Goal: Information Seeking & Learning: Check status

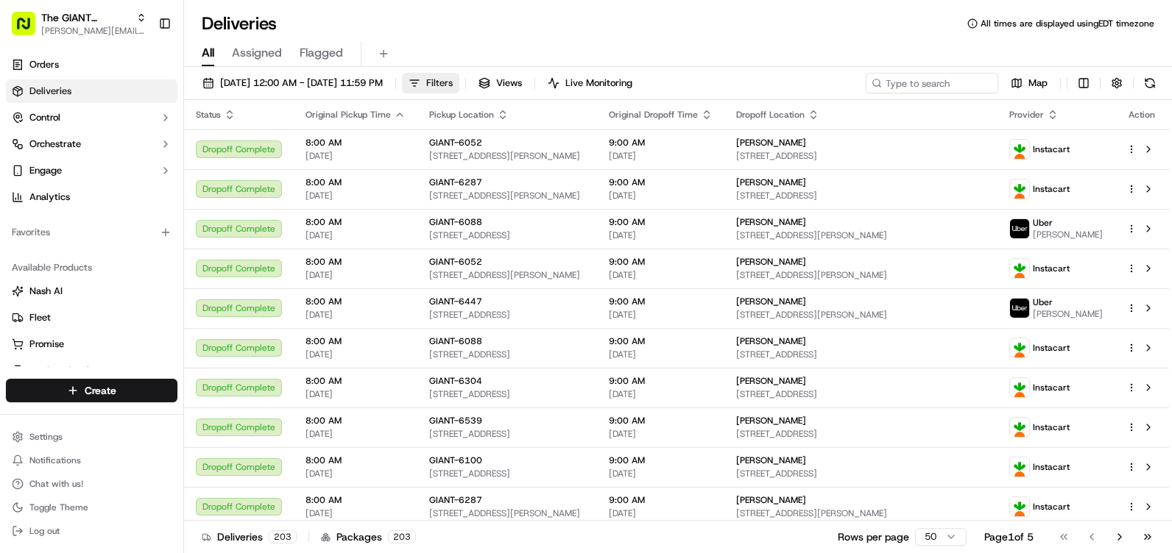
click at [459, 88] on button "Filters" at bounding box center [430, 83] width 57 height 21
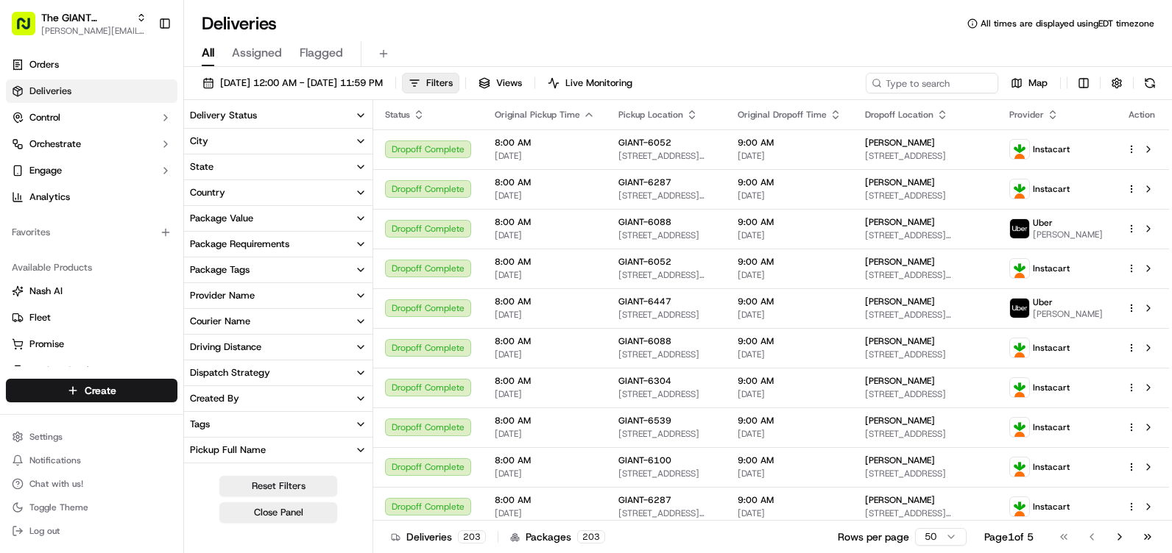
click at [255, 146] on button "City" at bounding box center [278, 141] width 188 height 25
click at [259, 168] on input at bounding box center [287, 169] width 159 height 24
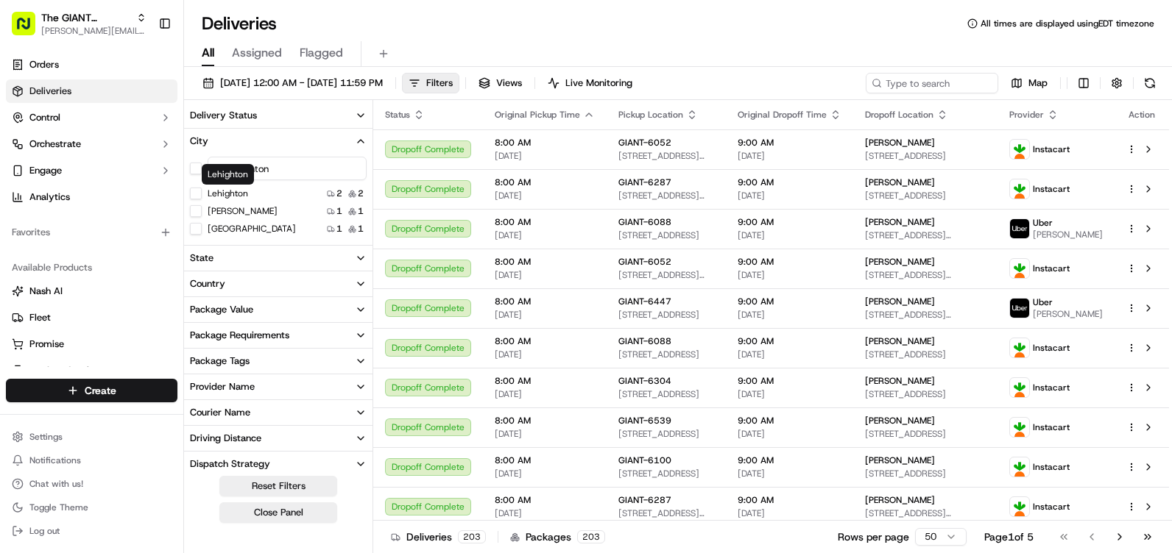
type input "lehighton"
click at [199, 193] on button "Lehighton" at bounding box center [196, 194] width 12 height 12
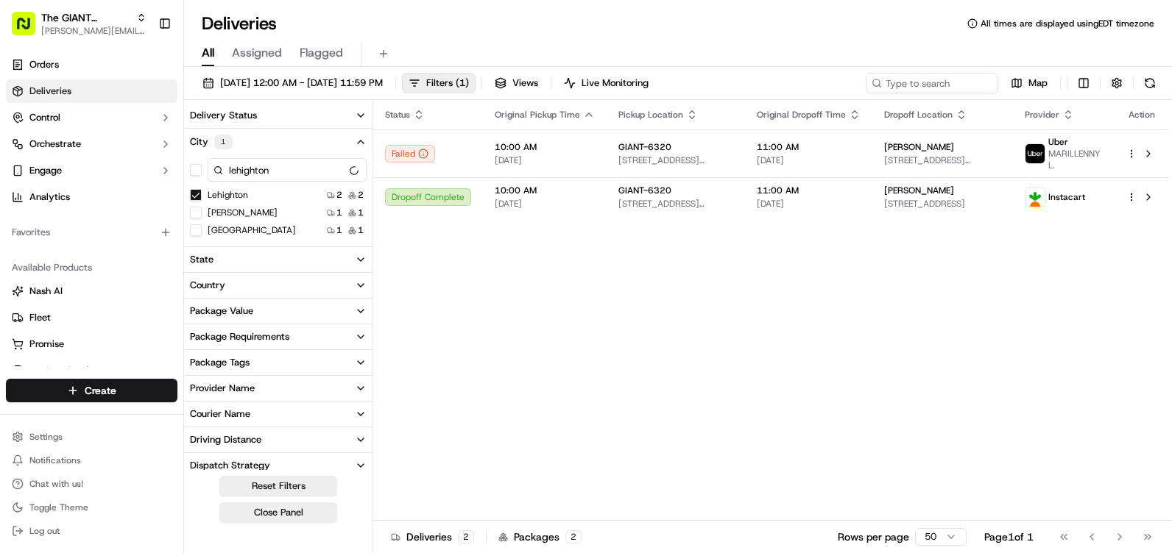
click at [352, 144] on button "City 1" at bounding box center [278, 142] width 188 height 26
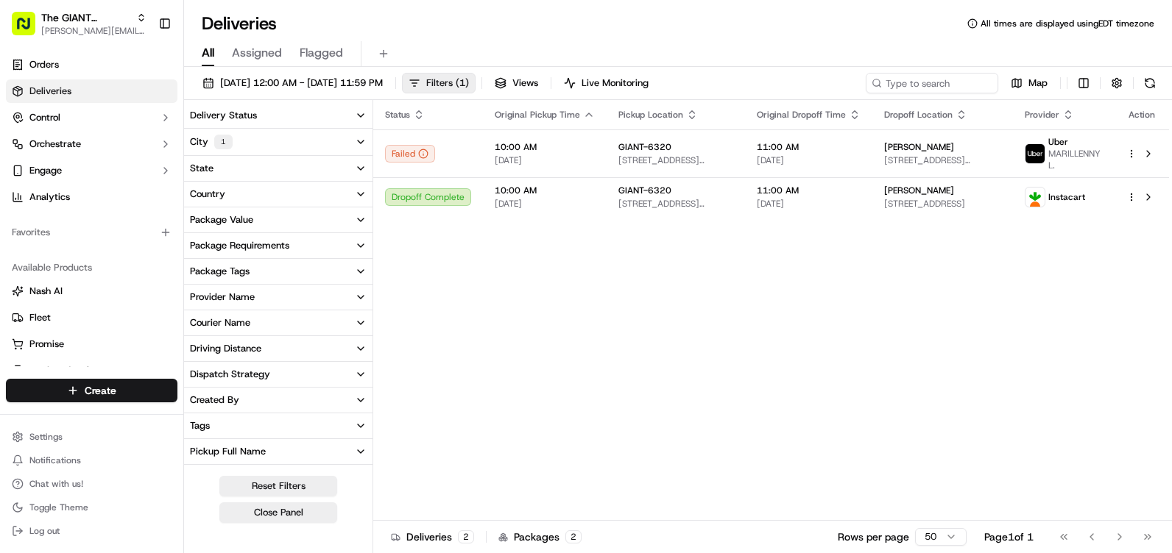
click at [469, 87] on span "Filters ( 1 )" at bounding box center [447, 83] width 43 height 13
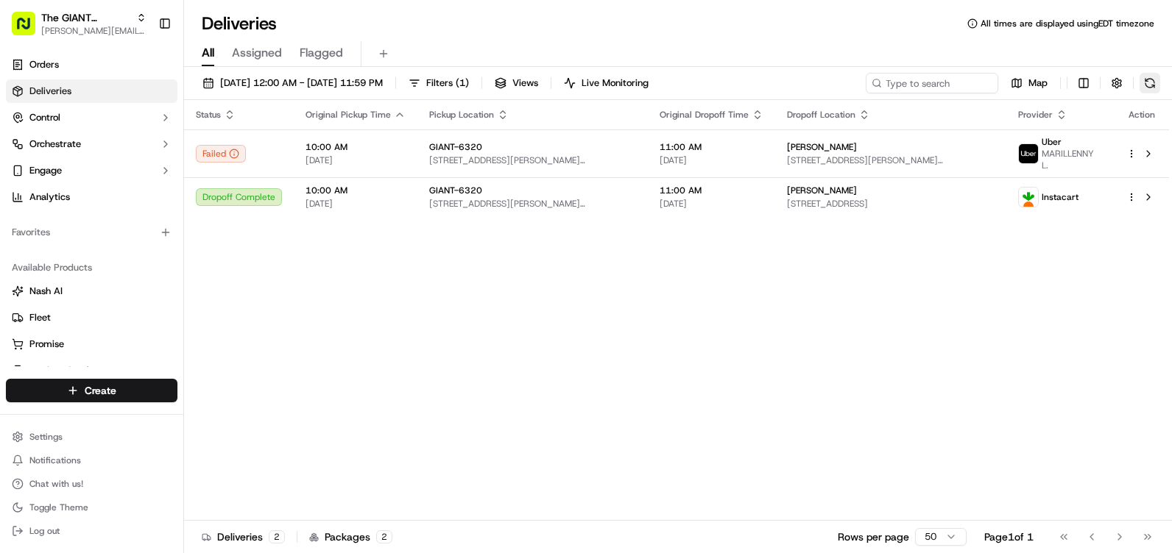
click at [1142, 82] on button at bounding box center [1149, 83] width 21 height 21
click at [1156, 77] on button at bounding box center [1149, 83] width 21 height 21
click at [1146, 86] on button at bounding box center [1149, 83] width 21 height 21
click at [1148, 77] on button at bounding box center [1149, 83] width 21 height 21
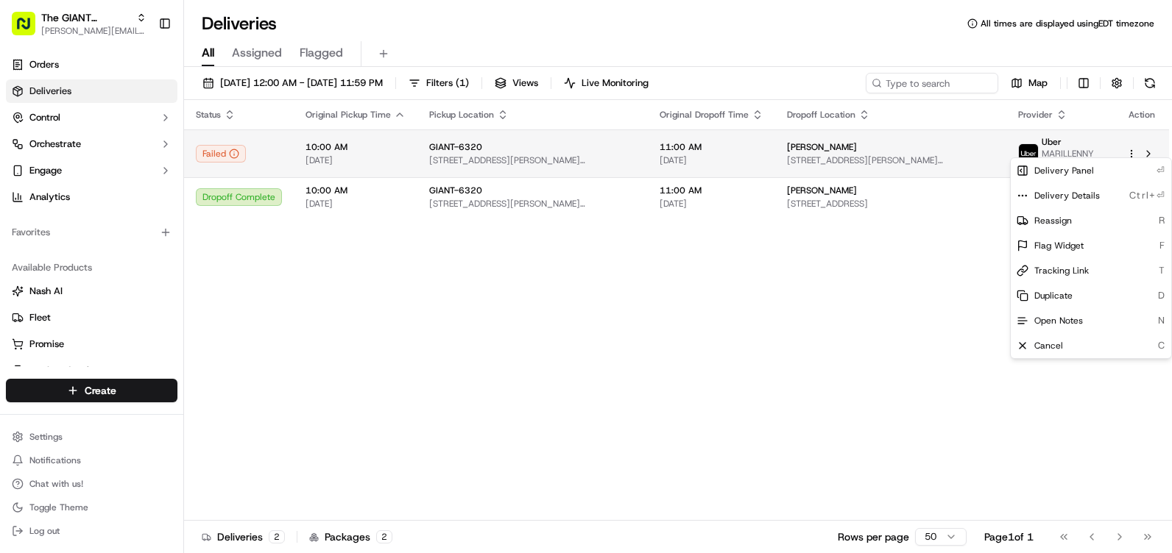
click at [1129, 149] on html "The GIANT Company [PERSON_NAME][EMAIL_ADDRESS][PERSON_NAME][DOMAIN_NAME] Toggle…" at bounding box center [586, 276] width 1172 height 553
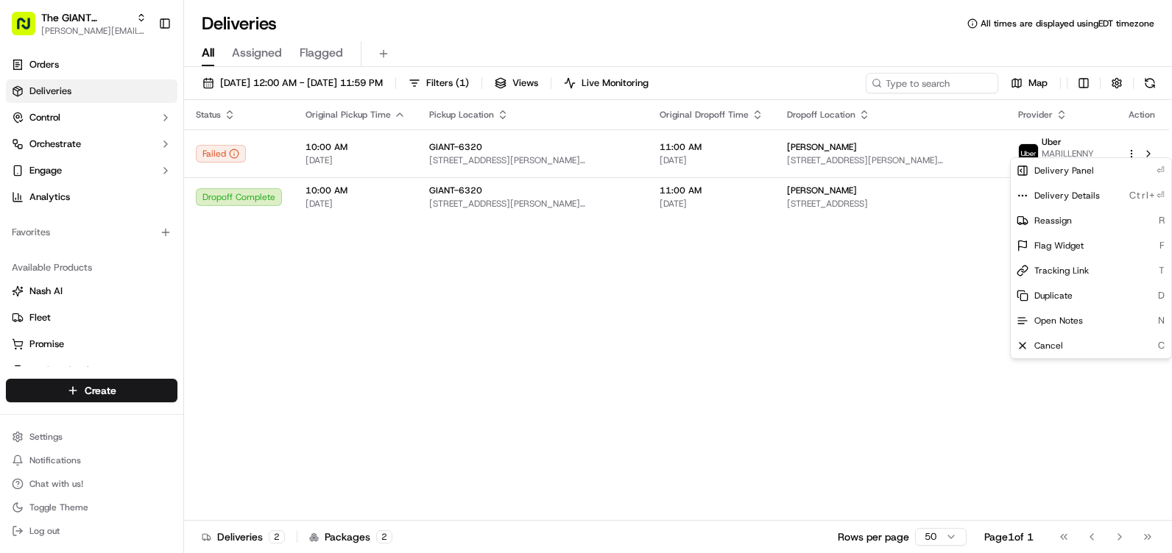
click at [835, 309] on html "The GIANT Company [PERSON_NAME][EMAIL_ADDRESS][PERSON_NAME][DOMAIN_NAME] Toggle…" at bounding box center [586, 276] width 1172 height 553
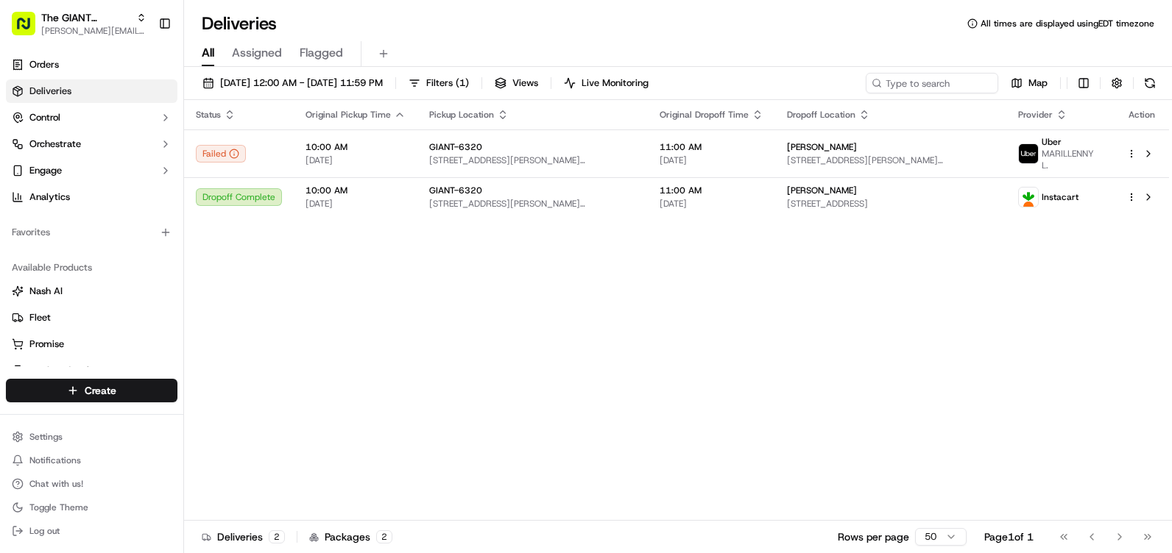
click at [1163, 85] on div "[DATE] 12:00 AM - [DATE] 11:59 PM Filters ( 1 ) Views Live Monitoring Map" at bounding box center [678, 86] width 988 height 27
click at [1159, 84] on button at bounding box center [1149, 83] width 21 height 21
click at [1154, 87] on button at bounding box center [1149, 83] width 21 height 21
click at [1145, 82] on button at bounding box center [1149, 83] width 21 height 21
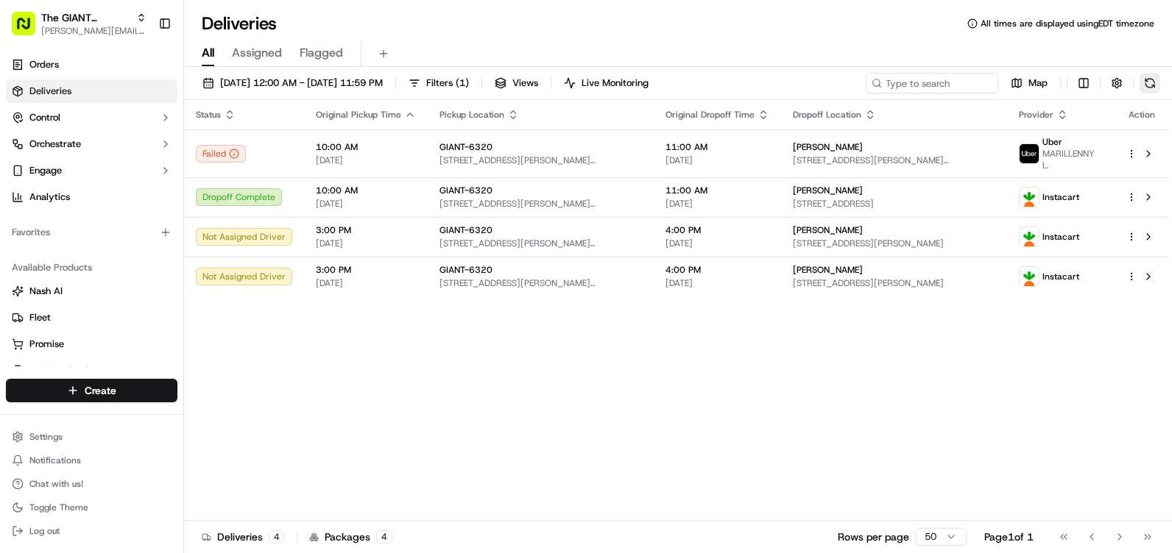
click at [1146, 77] on button at bounding box center [1149, 83] width 21 height 21
click at [1160, 85] on div "[DATE] 12:00 AM - [DATE] 11:59 PM Filters ( 1 ) Views Live Monitoring Map" at bounding box center [678, 86] width 988 height 27
click at [1158, 85] on button at bounding box center [1149, 83] width 21 height 21
click at [1151, 77] on button at bounding box center [1149, 83] width 21 height 21
click at [1153, 82] on button at bounding box center [1149, 83] width 21 height 21
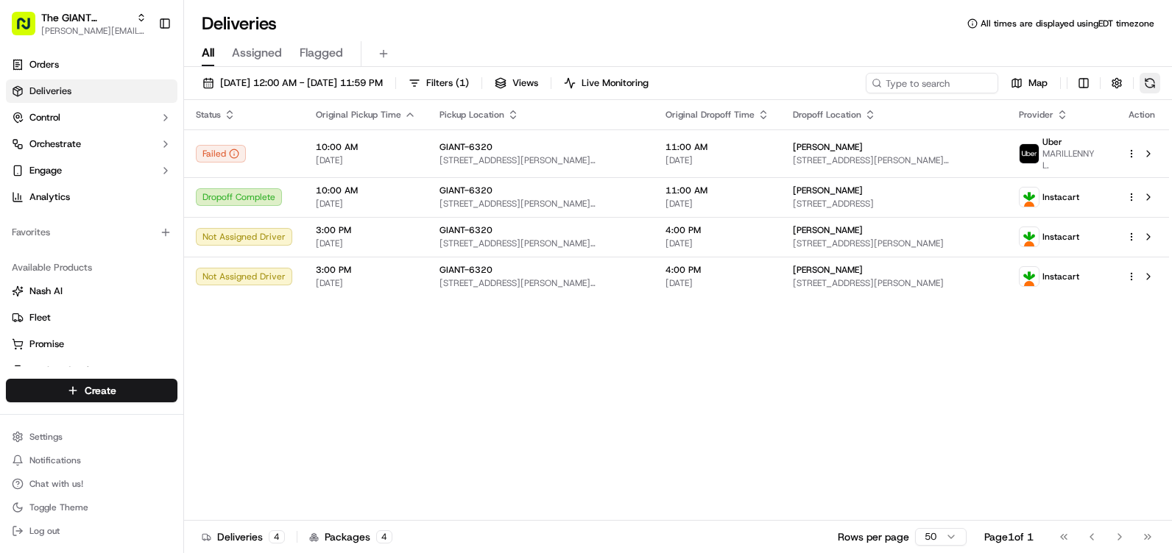
click at [1139, 83] on button at bounding box center [1149, 83] width 21 height 21
click at [1142, 74] on button at bounding box center [1149, 83] width 21 height 21
click at [1156, 79] on button at bounding box center [1149, 83] width 21 height 21
click at [1143, 83] on button at bounding box center [1149, 83] width 21 height 21
click at [1146, 85] on button at bounding box center [1149, 83] width 21 height 21
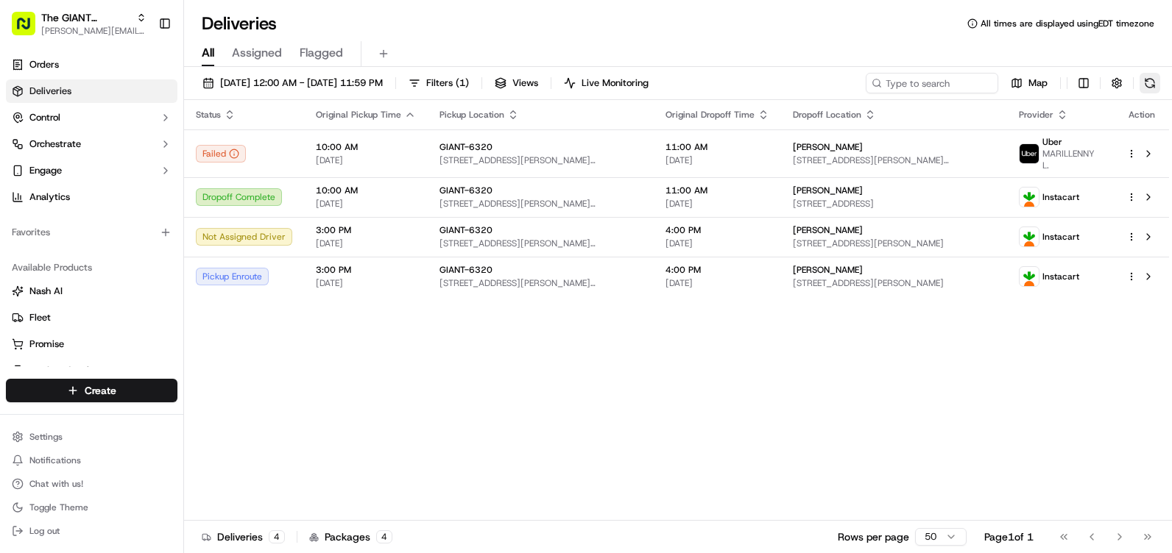
click at [1156, 78] on button at bounding box center [1149, 83] width 21 height 21
click at [1143, 76] on button at bounding box center [1149, 83] width 21 height 21
click at [1149, 81] on button at bounding box center [1149, 83] width 21 height 21
click at [1153, 88] on button at bounding box center [1149, 83] width 21 height 21
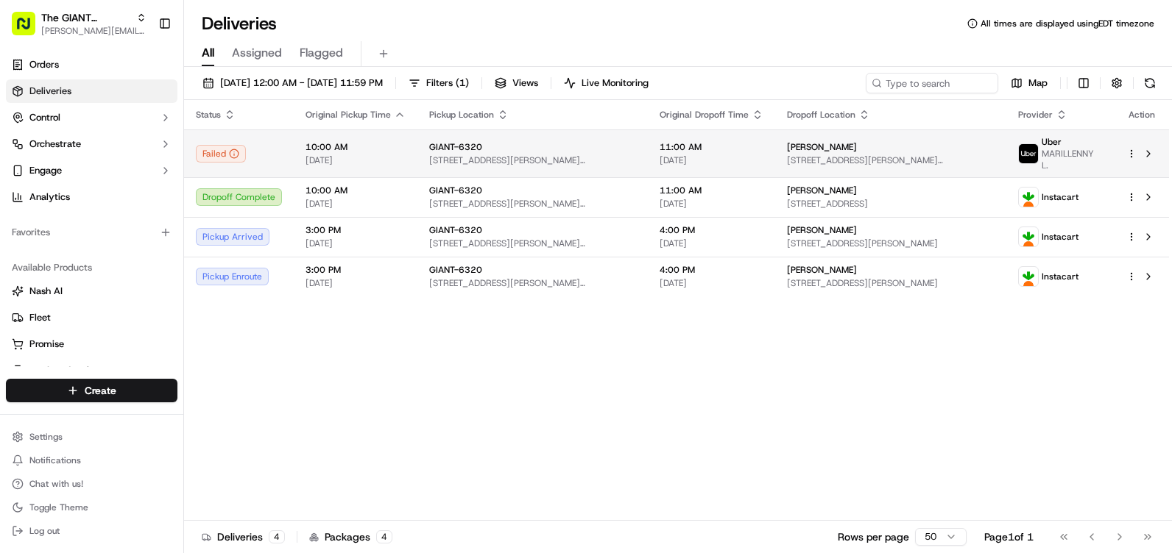
click at [1125, 152] on td at bounding box center [1141, 154] width 54 height 48
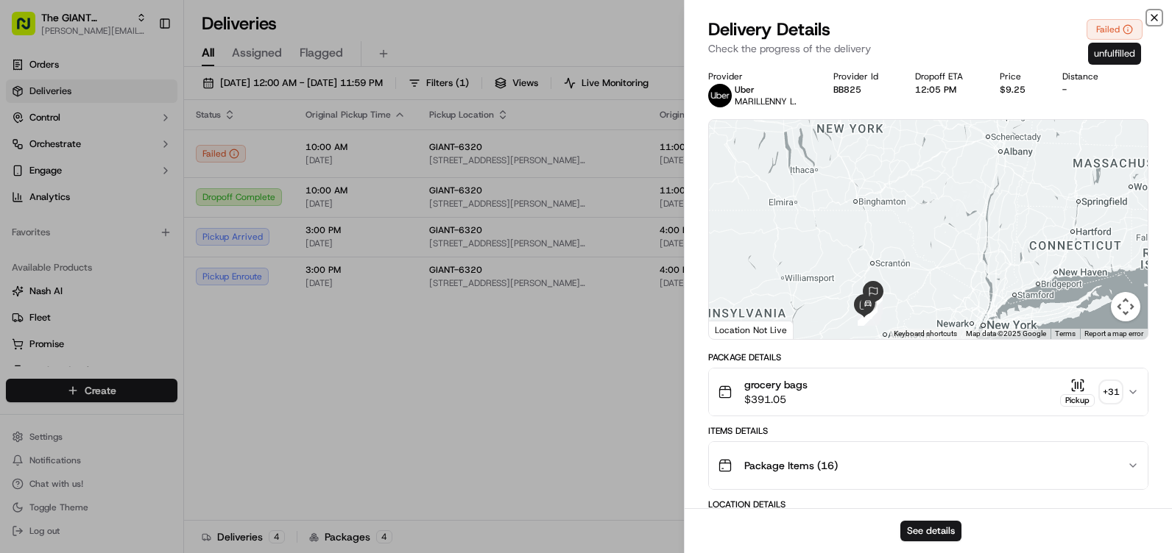
click at [1148, 18] on icon "button" at bounding box center [1154, 18] width 12 height 12
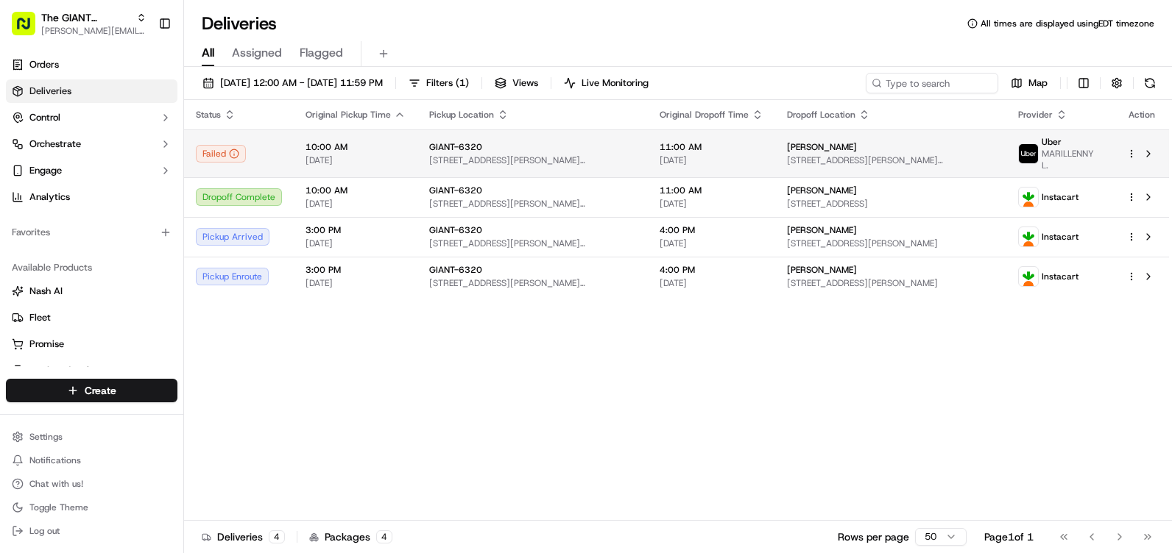
click at [1132, 148] on html "The GIANT Company [PERSON_NAME][EMAIL_ADDRESS][PERSON_NAME][DOMAIN_NAME] Toggle…" at bounding box center [586, 276] width 1172 height 553
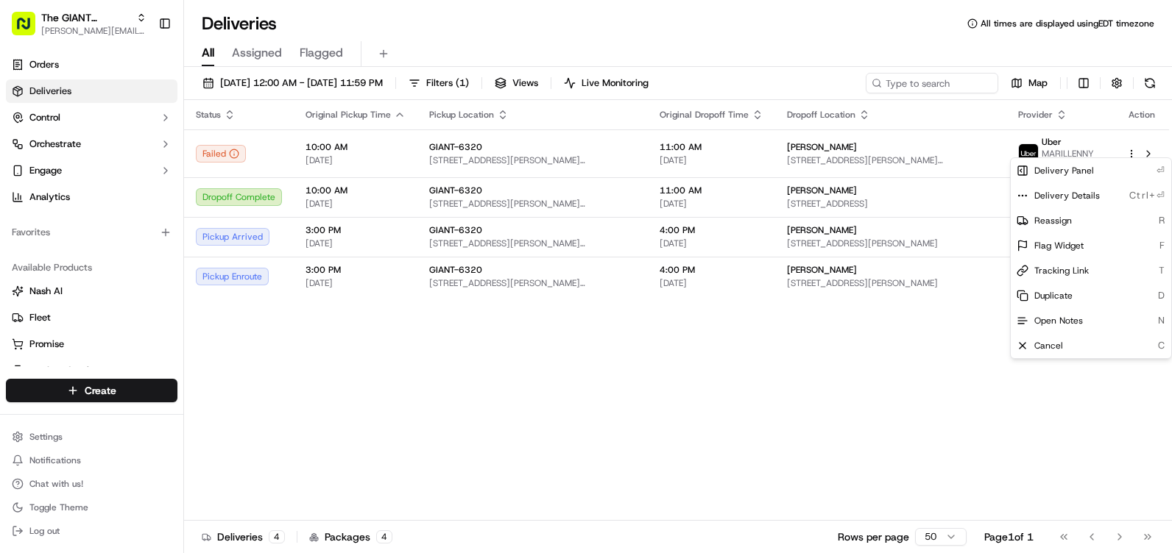
click at [927, 366] on html "The GIANT Company [PERSON_NAME][EMAIL_ADDRESS][PERSON_NAME][DOMAIN_NAME] Toggle…" at bounding box center [586, 276] width 1172 height 553
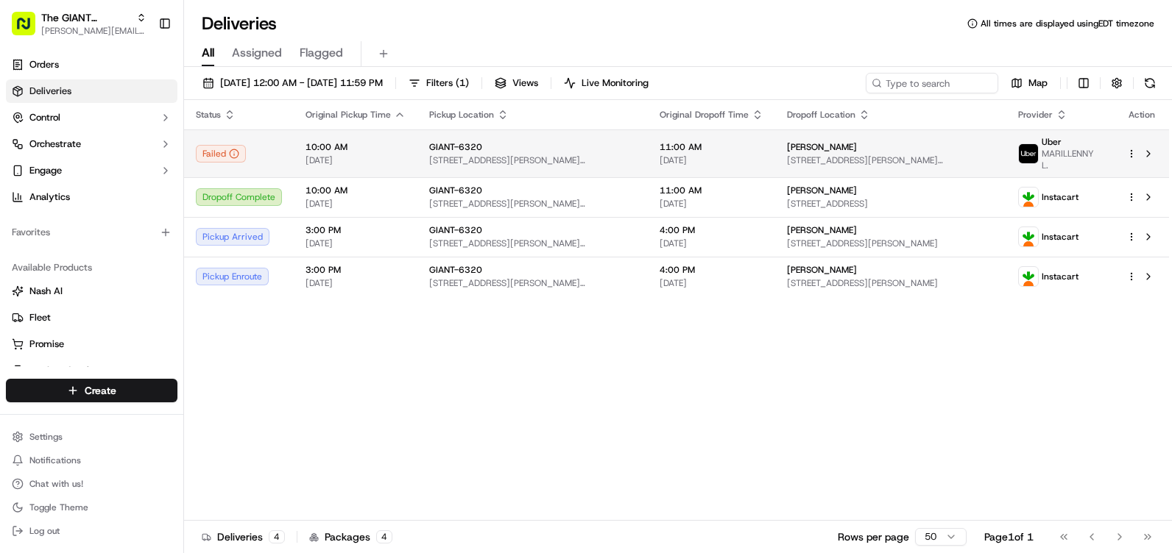
click at [1133, 153] on html "The GIANT Company [PERSON_NAME][EMAIL_ADDRESS][PERSON_NAME][DOMAIN_NAME] Toggle…" at bounding box center [586, 276] width 1172 height 553
